Goal: Information Seeking & Learning: Learn about a topic

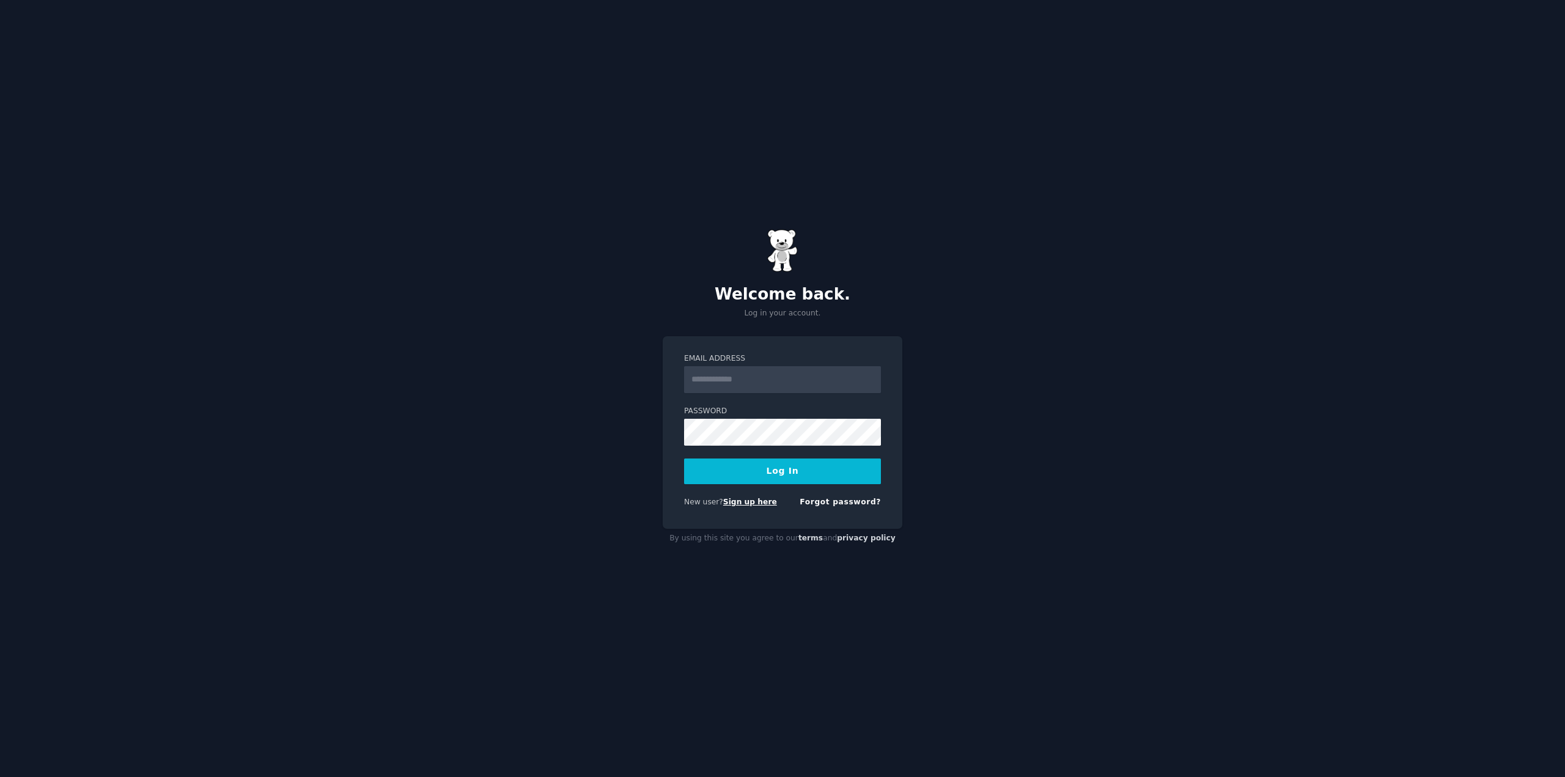
click at [744, 501] on link "Sign up here" at bounding box center [750, 501] width 54 height 9
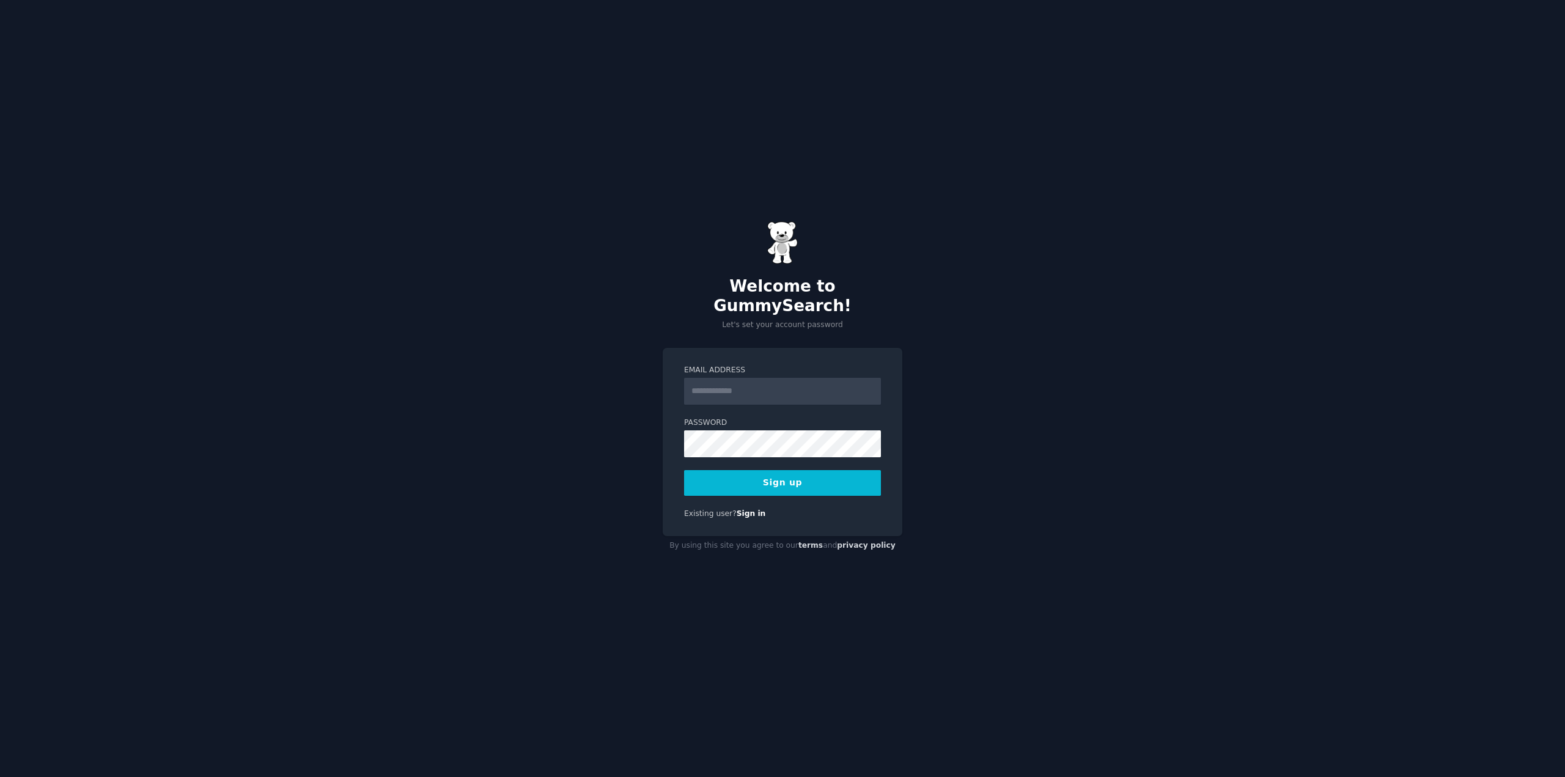
click at [757, 379] on input "Email Address" at bounding box center [782, 391] width 197 height 27
drag, startPoint x: 744, startPoint y: 389, endPoint x: 653, endPoint y: 392, distance: 91.1
click at [661, 392] on div "Welcome to GummySearch! Let's set your account password Email Address ****** Pa…" at bounding box center [782, 388] width 1565 height 777
paste input "**********"
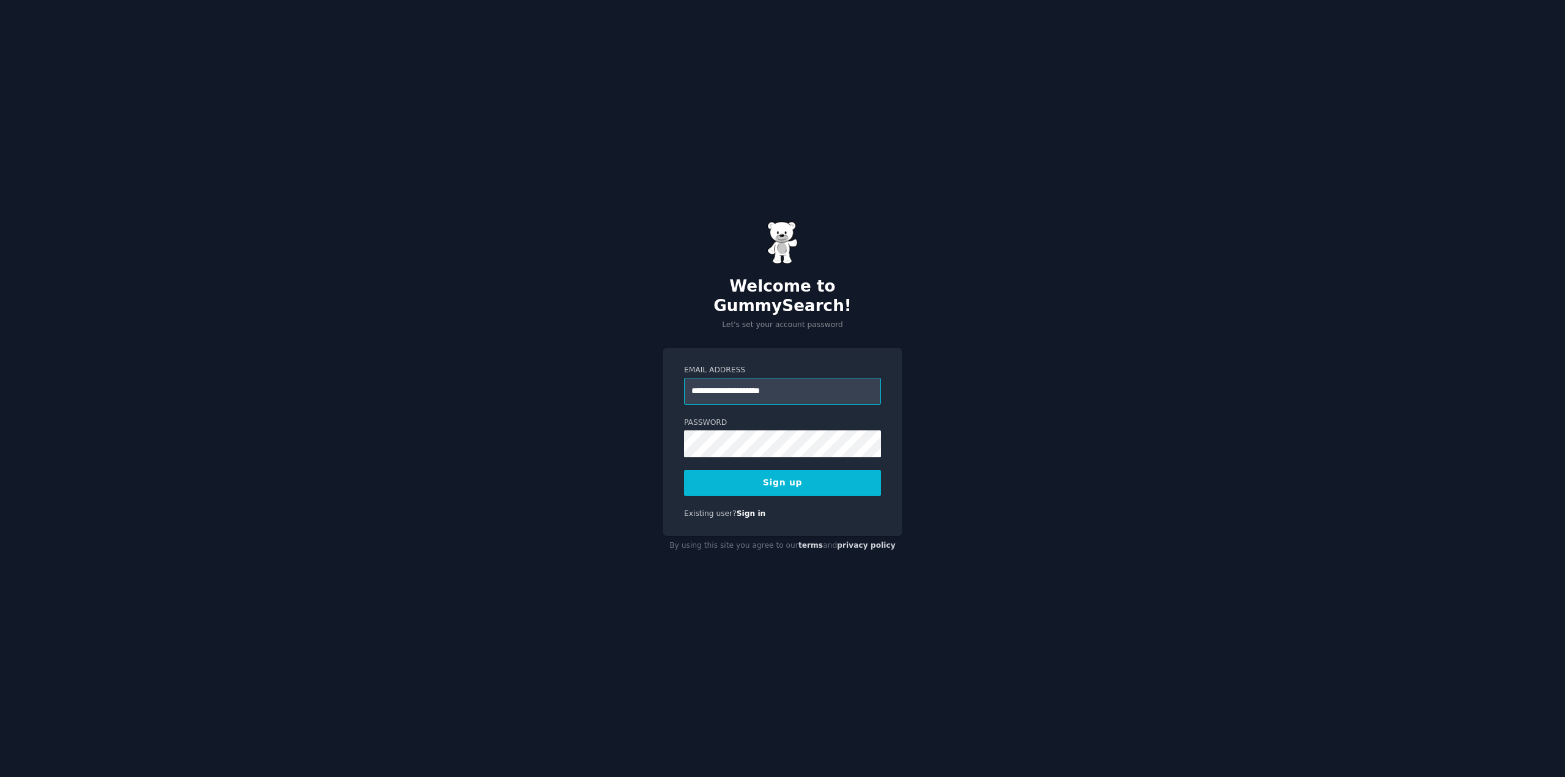
type input "**********"
click at [727, 453] on form "**********" at bounding box center [782, 430] width 197 height 131
click at [625, 461] on div "**********" at bounding box center [782, 388] width 1565 height 777
click at [730, 472] on button "Sign up" at bounding box center [782, 483] width 197 height 26
click at [791, 508] on div "Existing user? Sign in" at bounding box center [782, 513] width 197 height 11
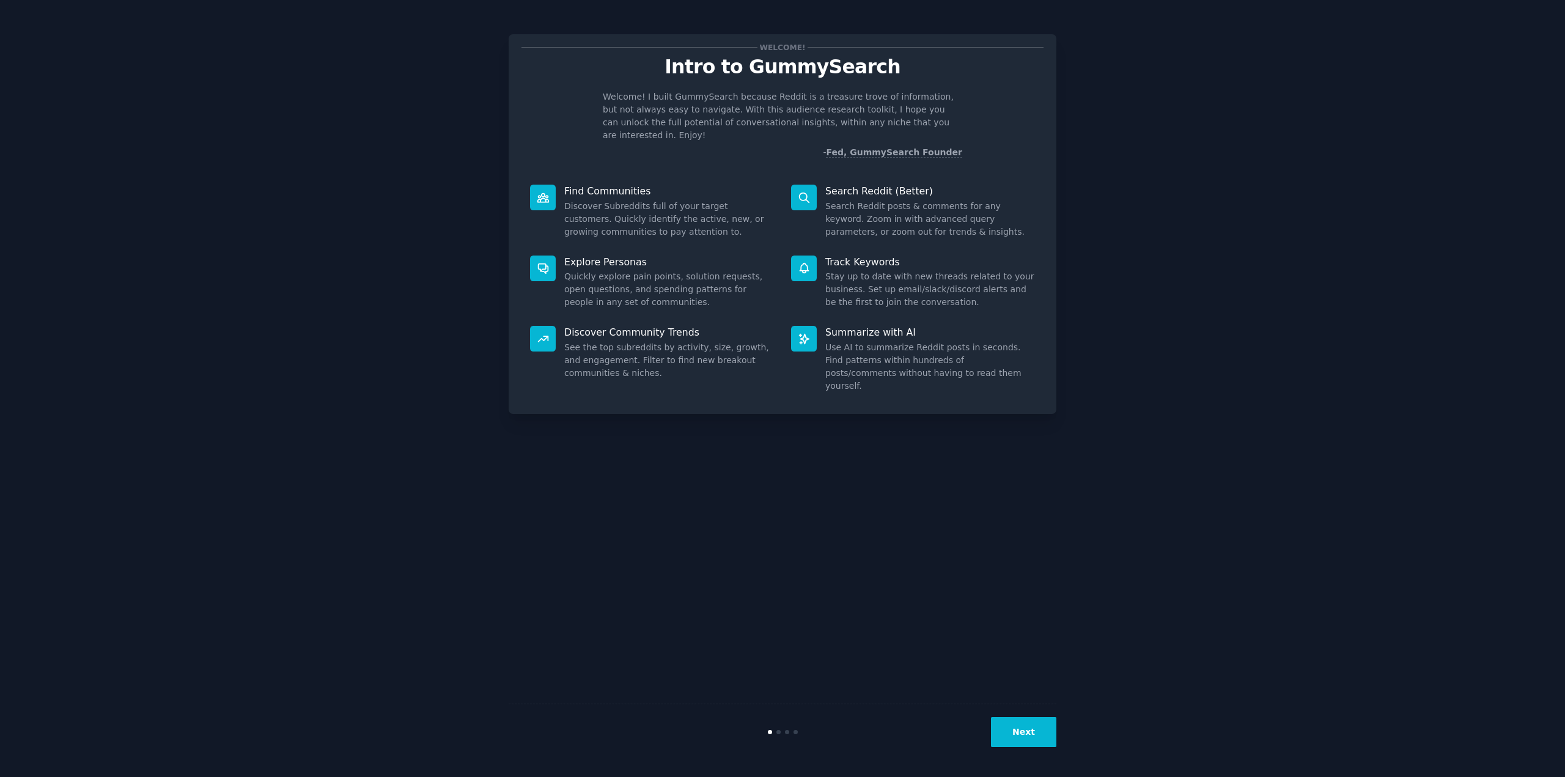
click at [1032, 730] on button "Next" at bounding box center [1023, 732] width 65 height 30
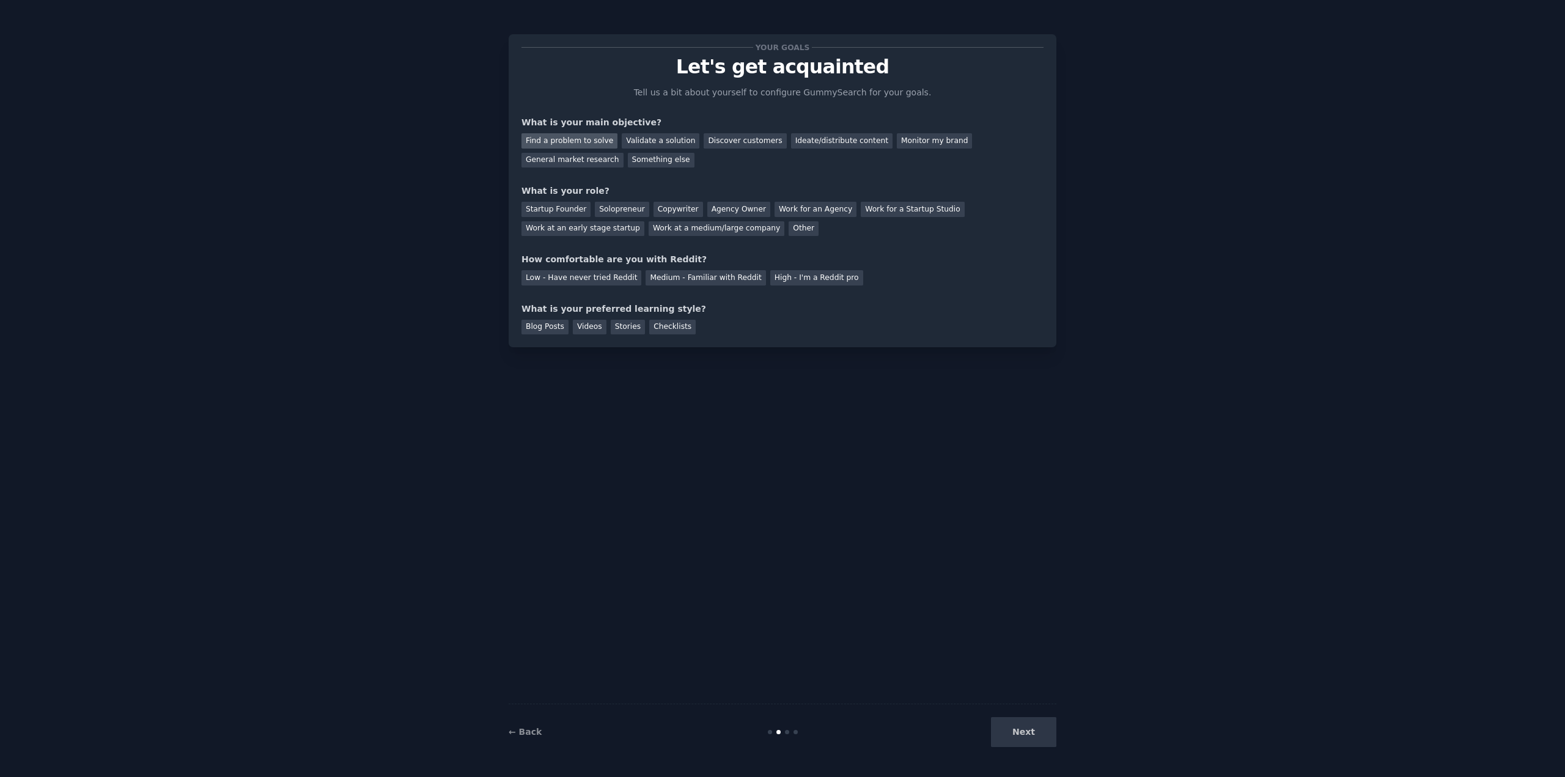
click at [589, 142] on div "Find a problem to solve" at bounding box center [569, 140] width 96 height 15
click at [642, 138] on div "Validate a solution" at bounding box center [661, 140] width 78 height 15
click at [576, 144] on div "Find a problem to solve" at bounding box center [569, 140] width 96 height 15
click at [560, 211] on div "Startup Founder" at bounding box center [555, 209] width 69 height 15
click at [618, 208] on div "Solopreneur" at bounding box center [622, 209] width 54 height 15
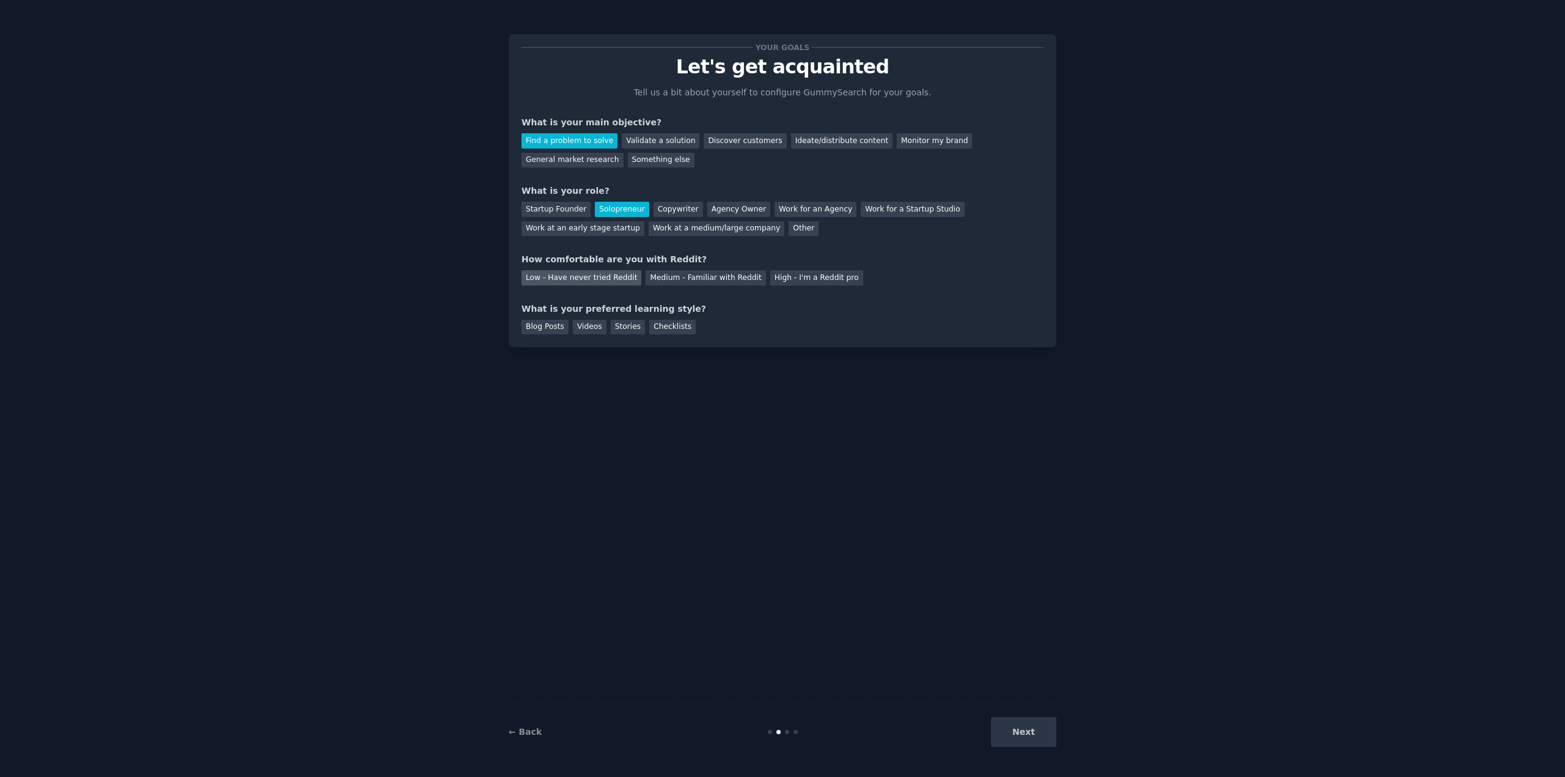
click at [598, 278] on div "Low - Have never tried Reddit" at bounding box center [581, 277] width 120 height 15
click at [552, 326] on div "Blog Posts" at bounding box center [544, 327] width 47 height 15
click at [1055, 737] on button "Next" at bounding box center [1023, 732] width 65 height 30
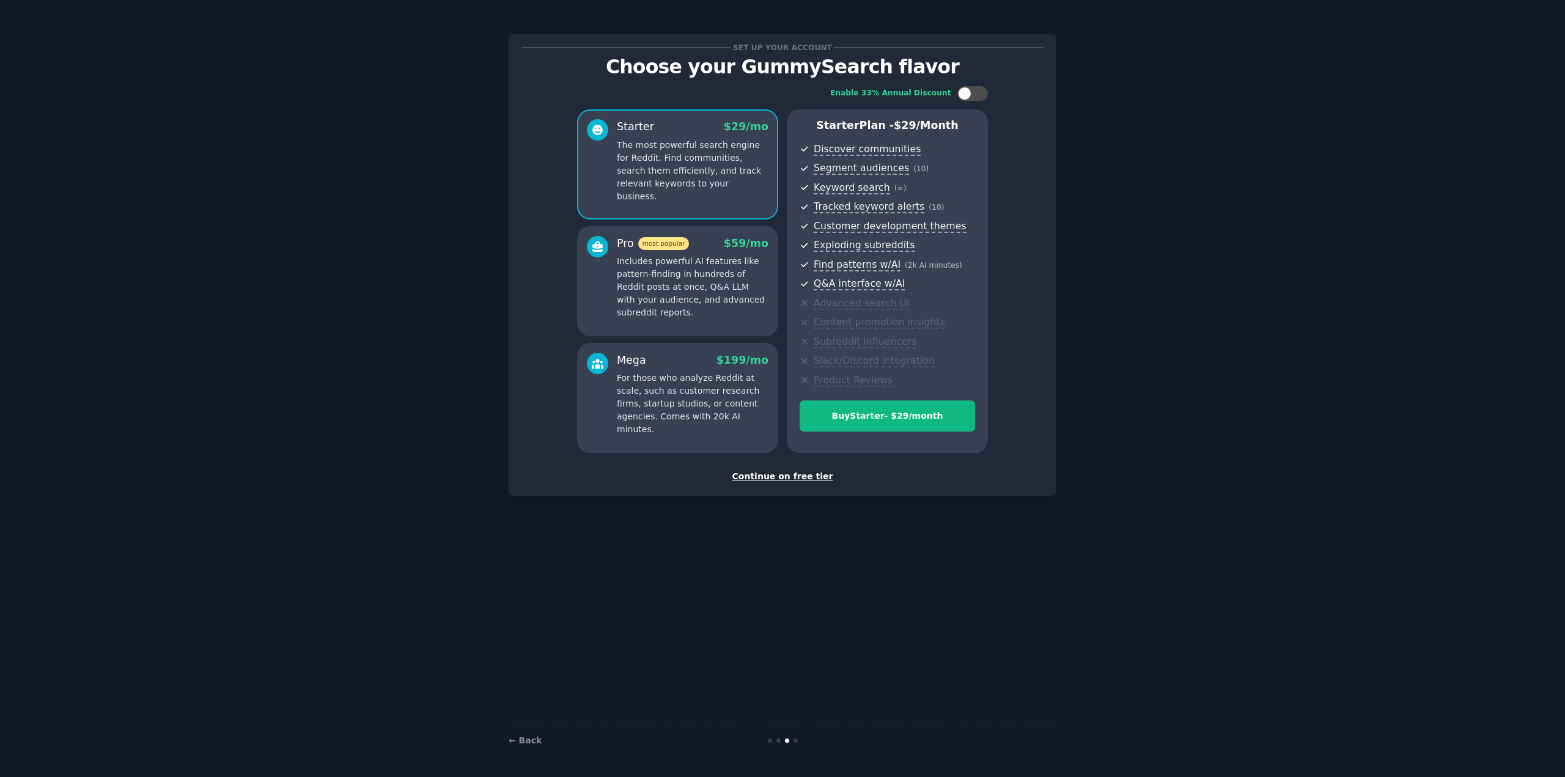
click at [789, 475] on div "Continue on free tier" at bounding box center [782, 476] width 522 height 13
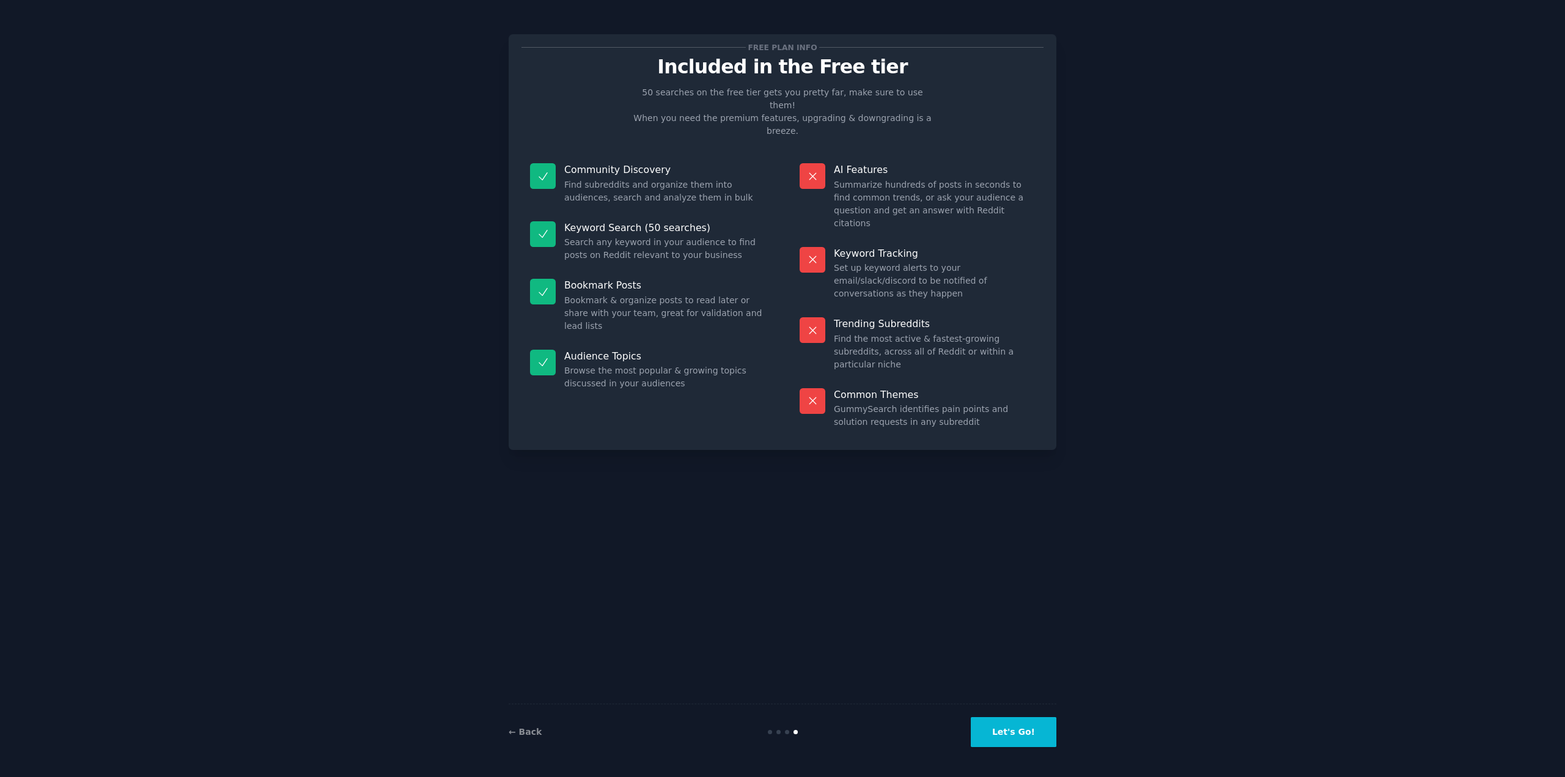
click at [1006, 732] on button "Let's Go!" at bounding box center [1014, 732] width 86 height 30
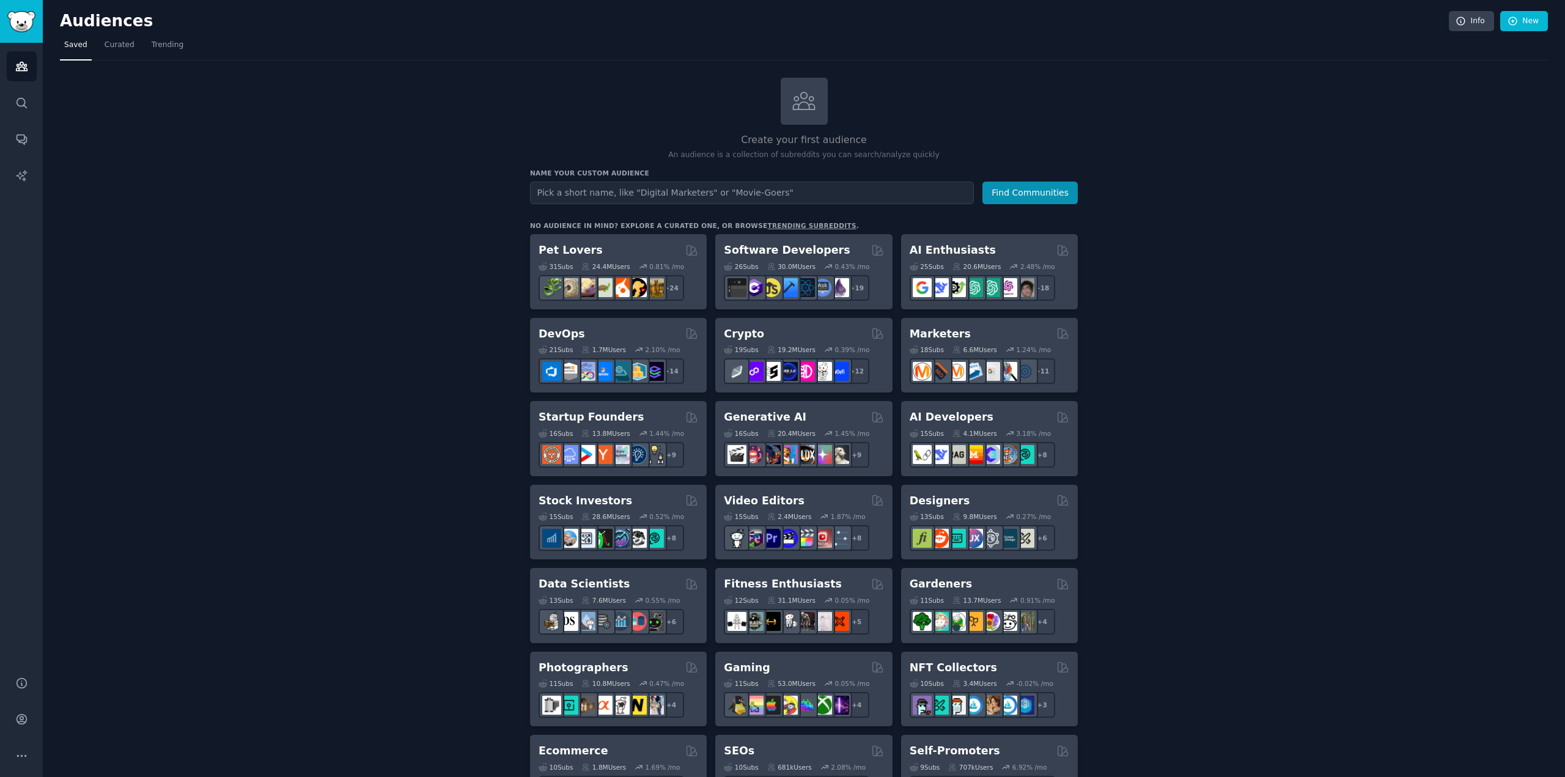
click at [1250, 337] on div "Create your first audience An audience is a collection of subreddits you can se…" at bounding box center [804, 743] width 1488 height 1331
click at [822, 336] on div "Crypto" at bounding box center [804, 333] width 160 height 15
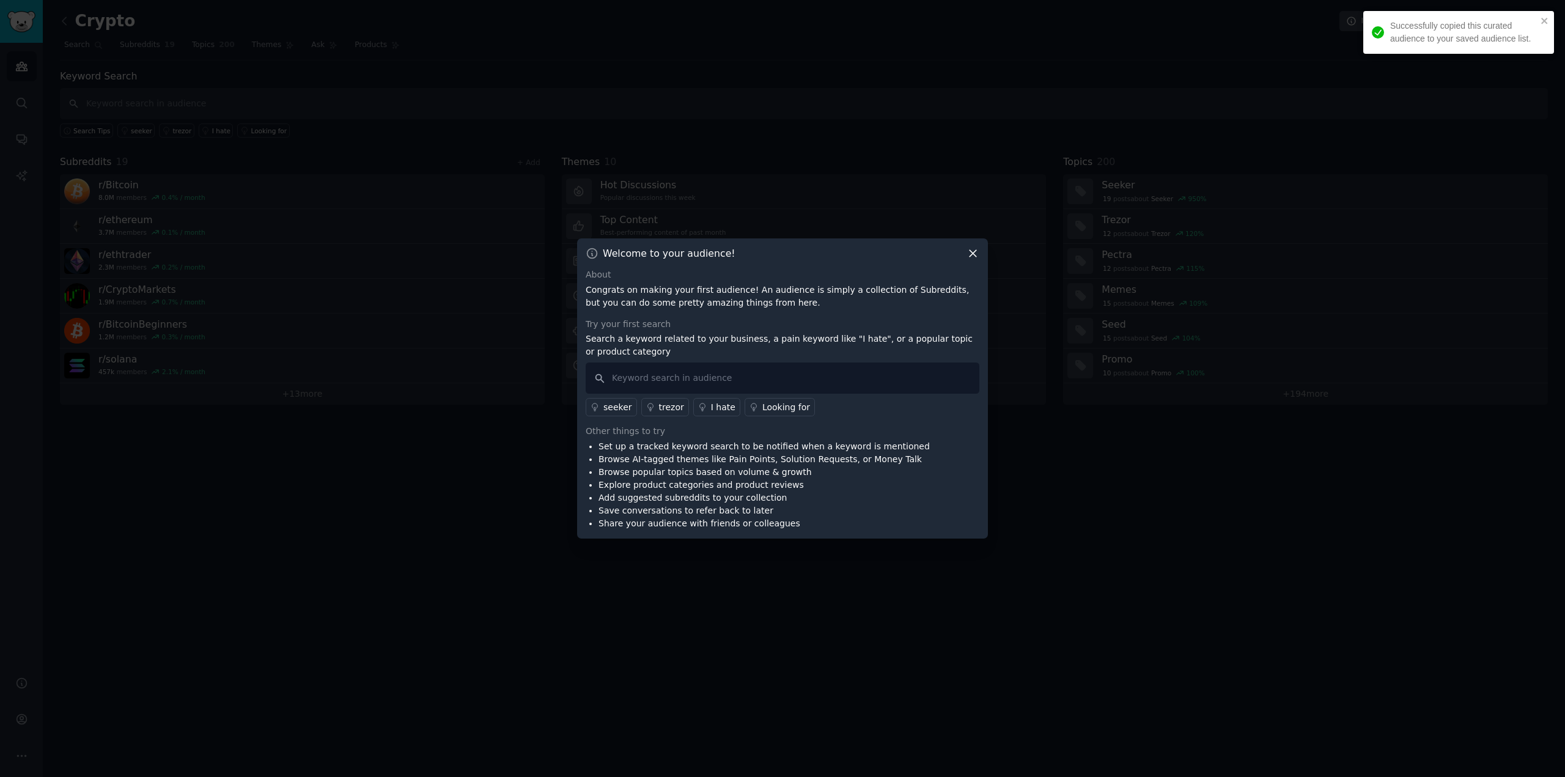
click at [971, 251] on icon at bounding box center [972, 253] width 13 height 13
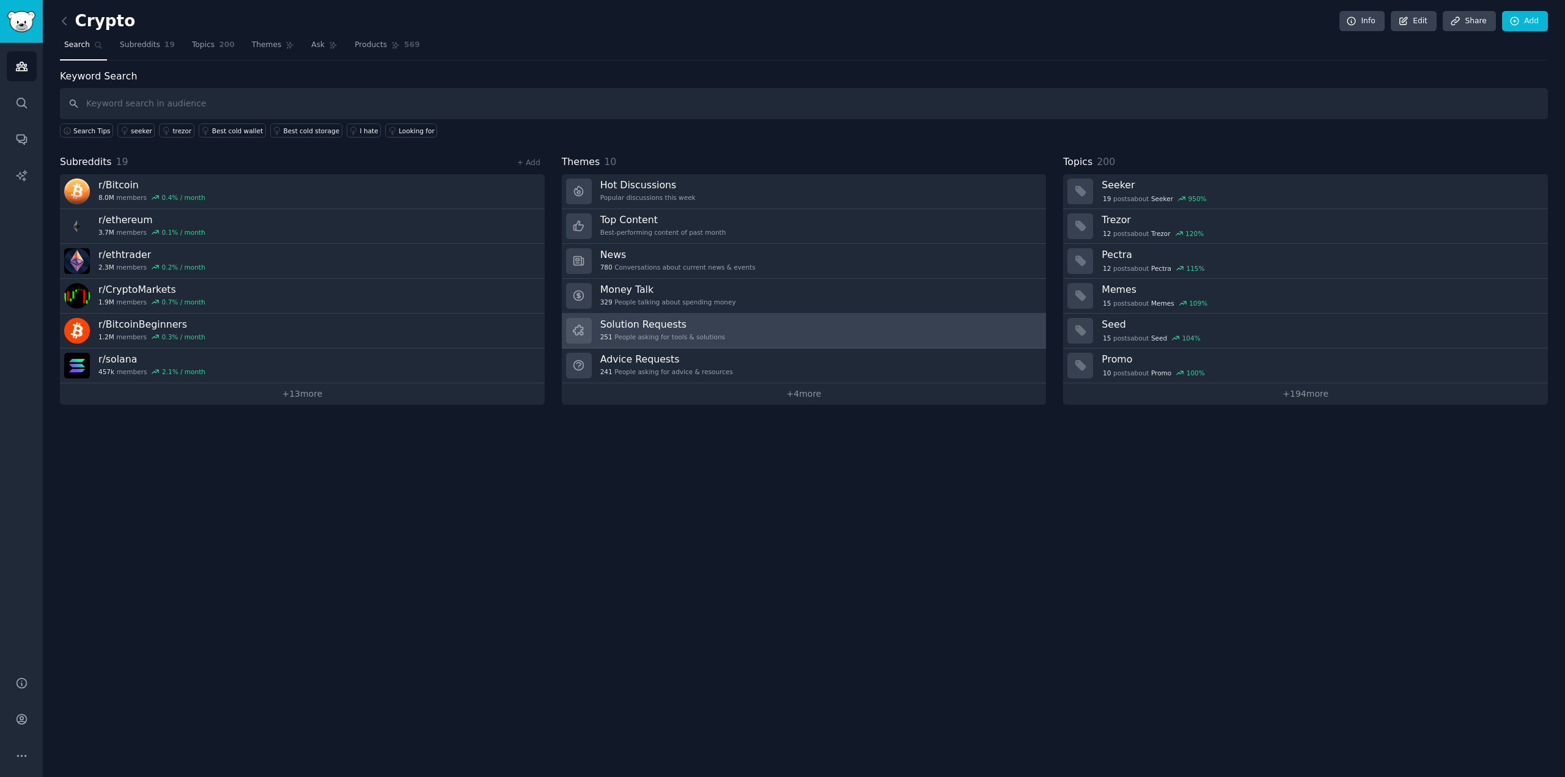
click at [640, 323] on h3 "Solution Requests" at bounding box center [662, 324] width 125 height 13
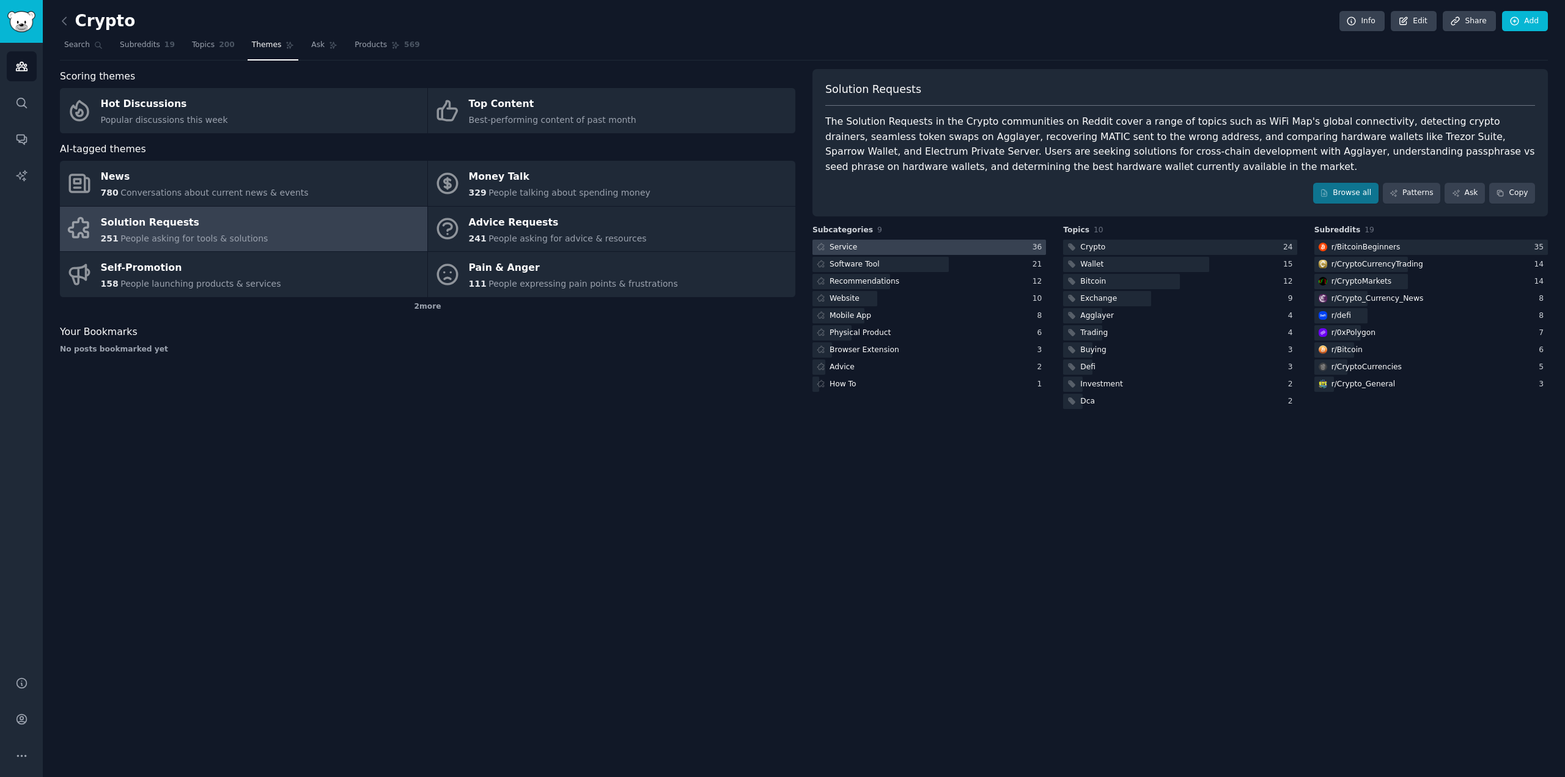
click at [905, 251] on div at bounding box center [928, 247] width 233 height 15
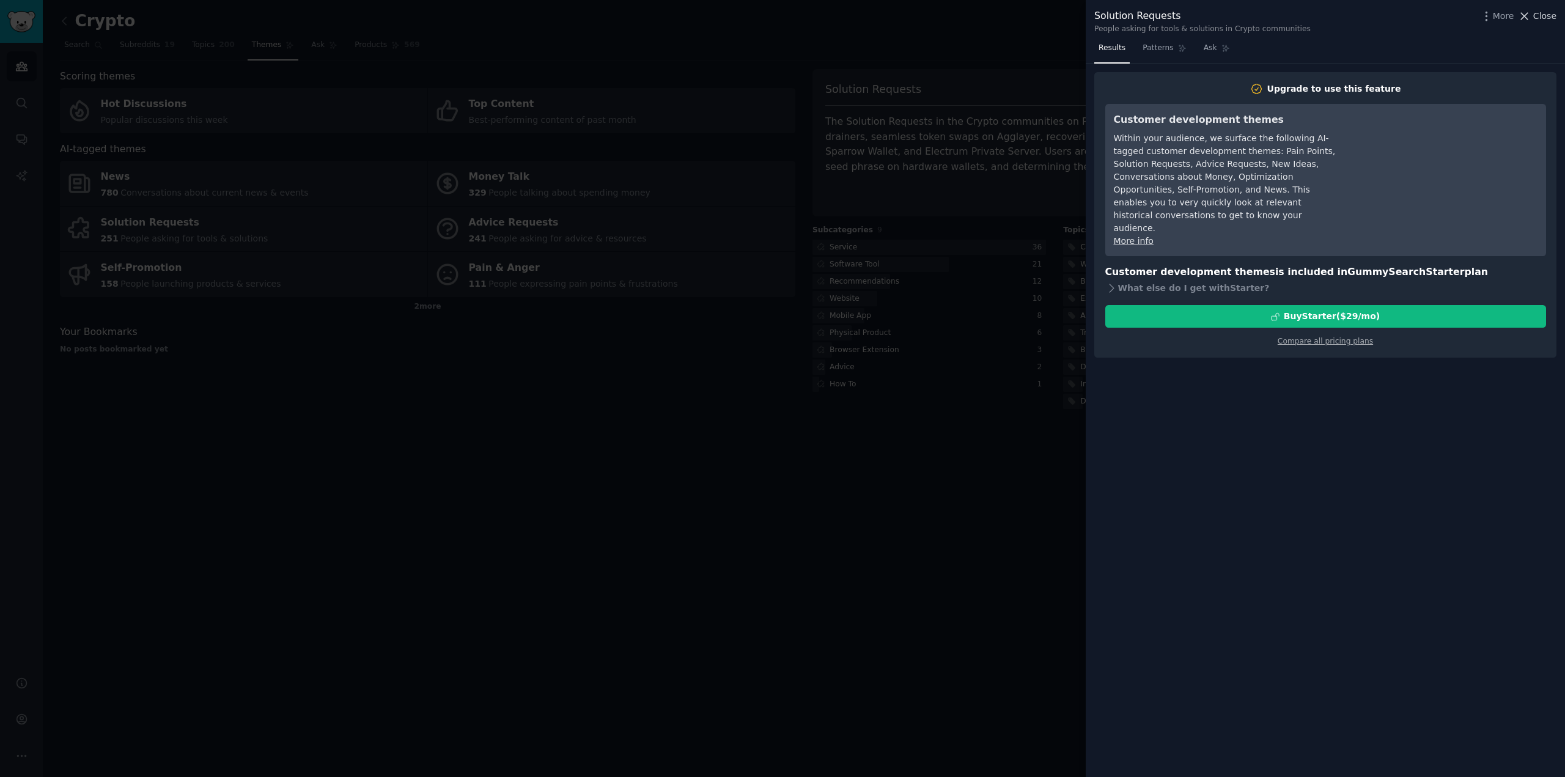
click at [1539, 14] on span "Close" at bounding box center [1544, 16] width 23 height 13
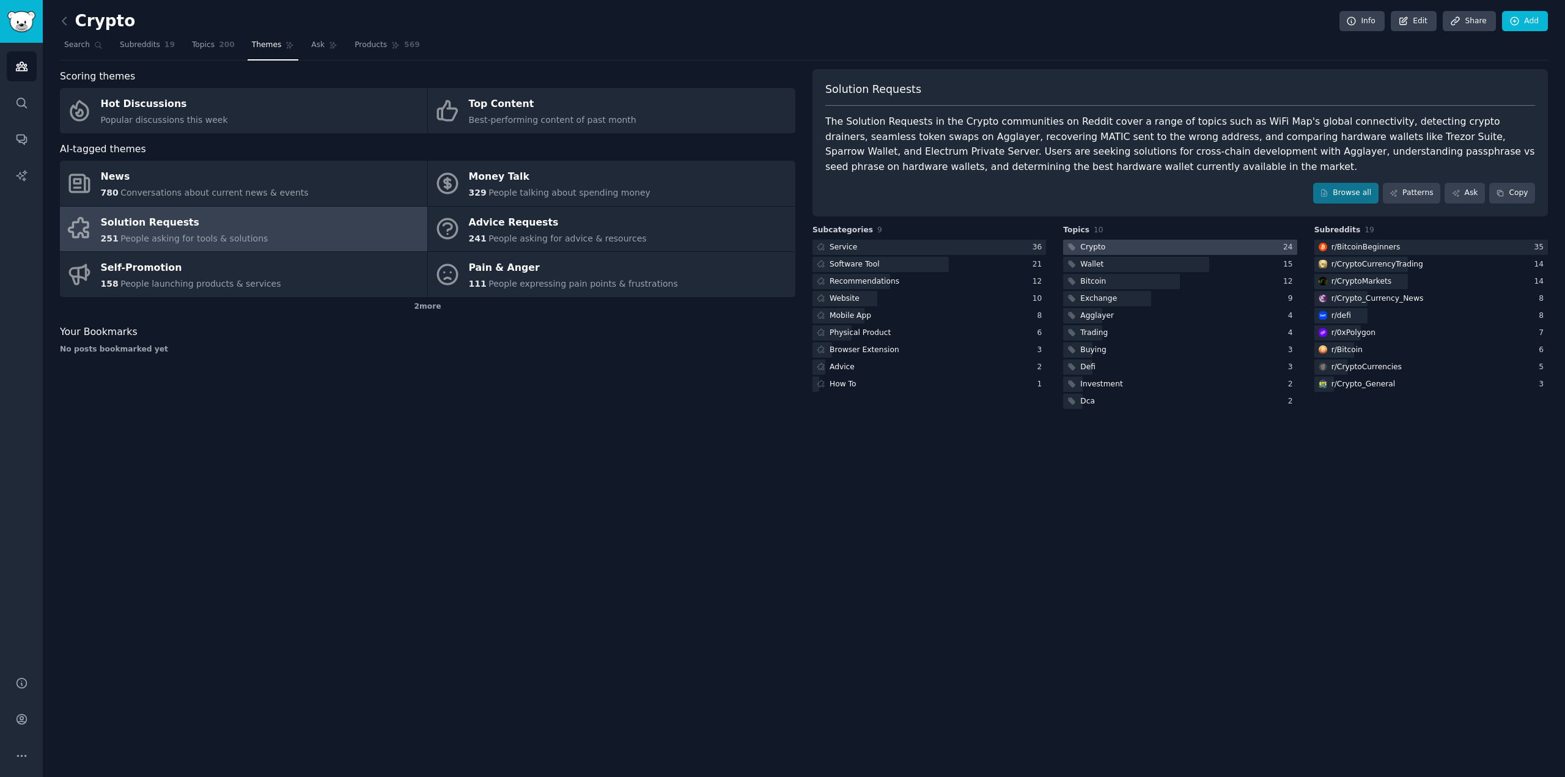
click at [1163, 244] on div at bounding box center [1179, 247] width 233 height 15
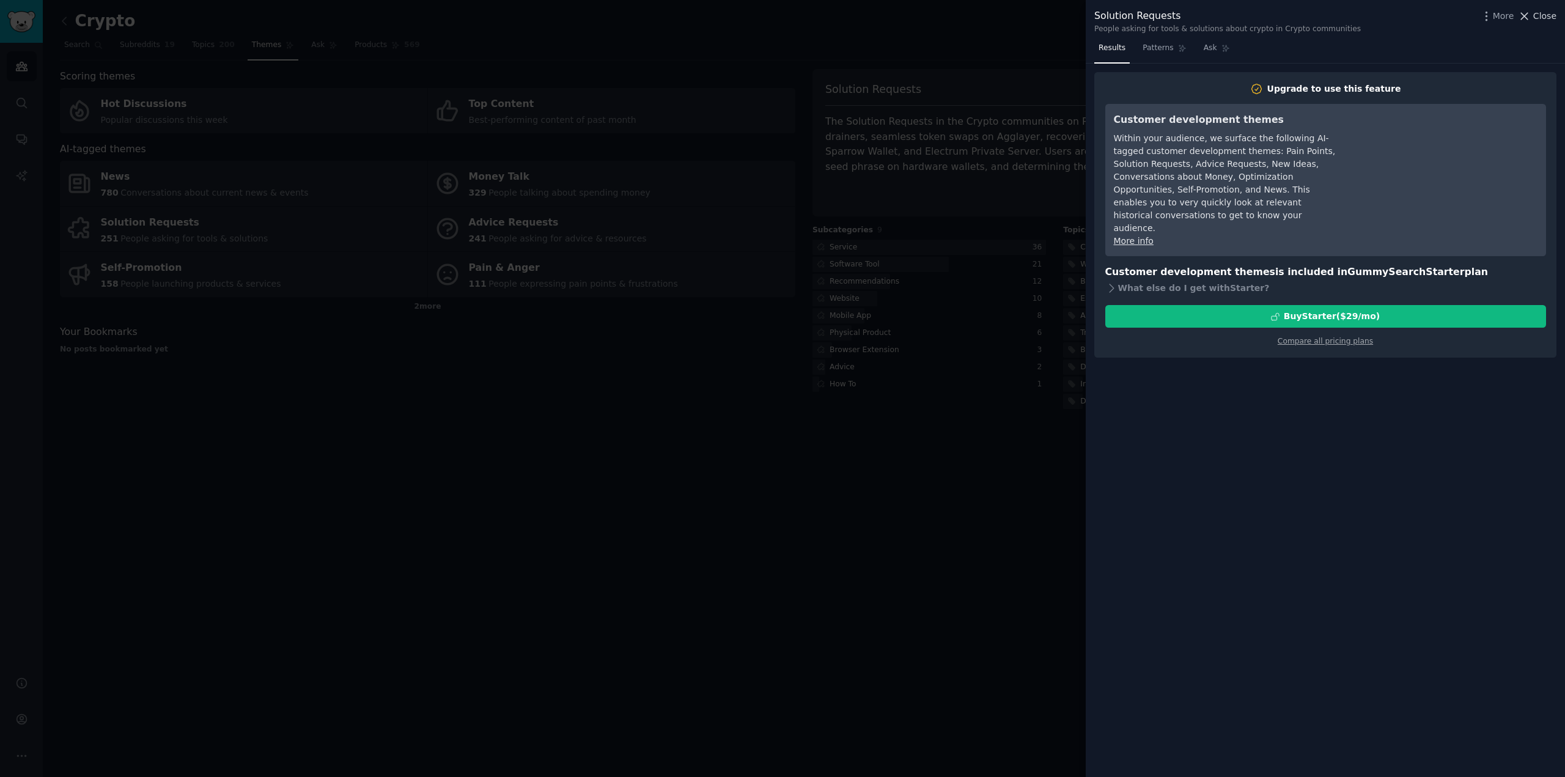
click at [1535, 17] on span "Close" at bounding box center [1544, 16] width 23 height 13
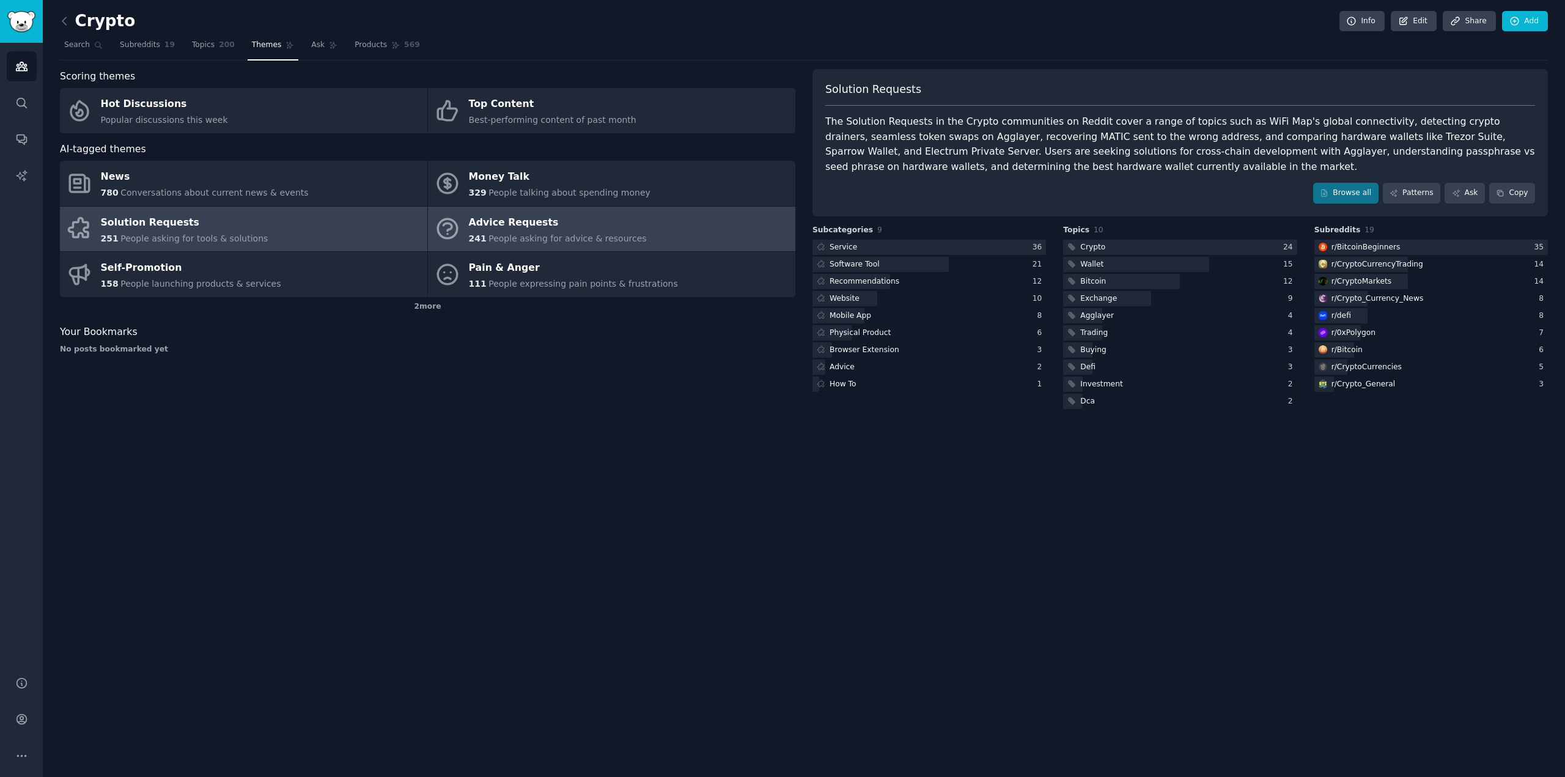
click at [523, 230] on div "Advice Requests" at bounding box center [558, 223] width 178 height 20
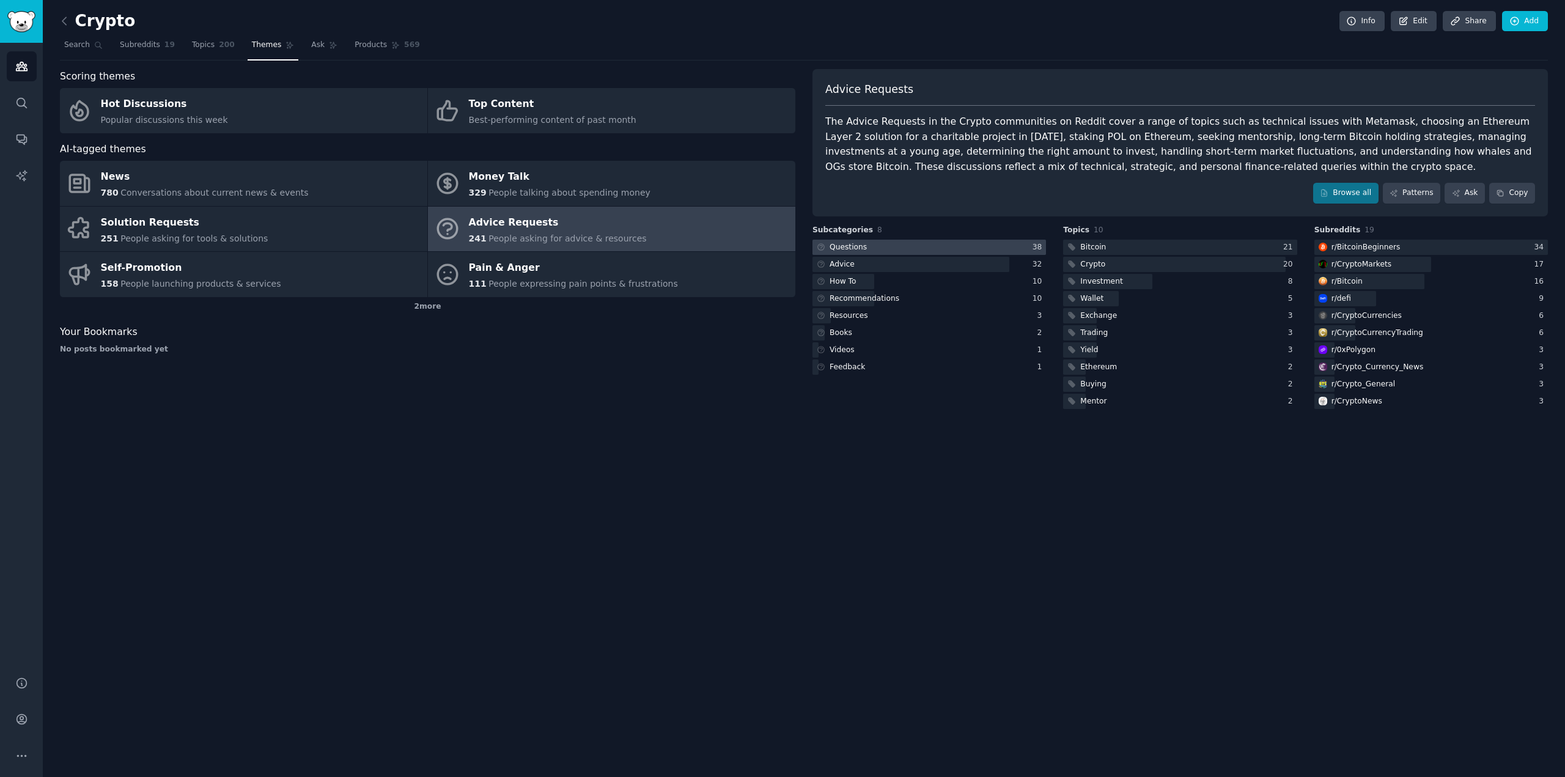
click at [878, 250] on div at bounding box center [928, 247] width 233 height 15
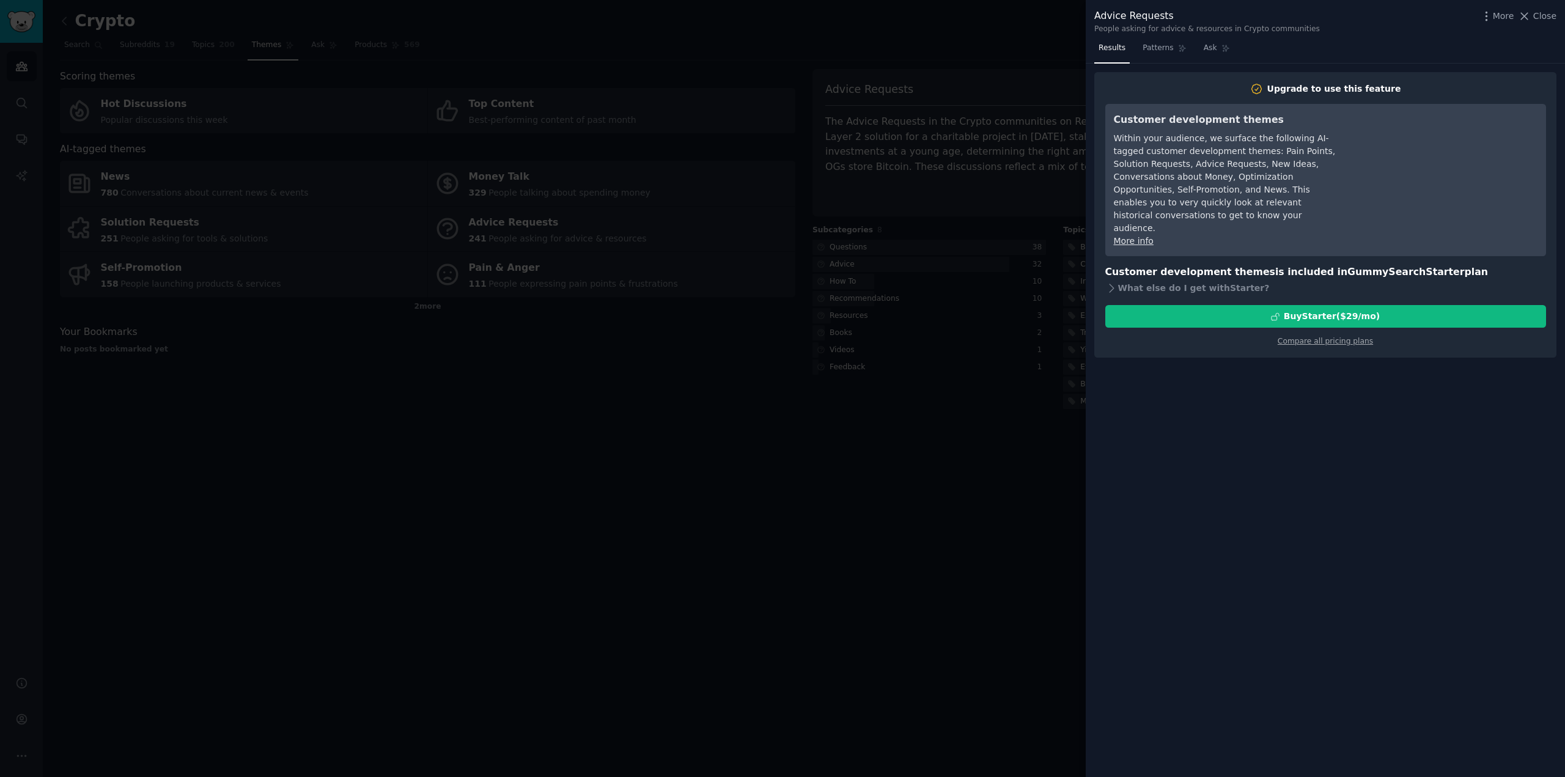
click at [862, 328] on div at bounding box center [782, 388] width 1565 height 777
